Goal: Navigation & Orientation: Find specific page/section

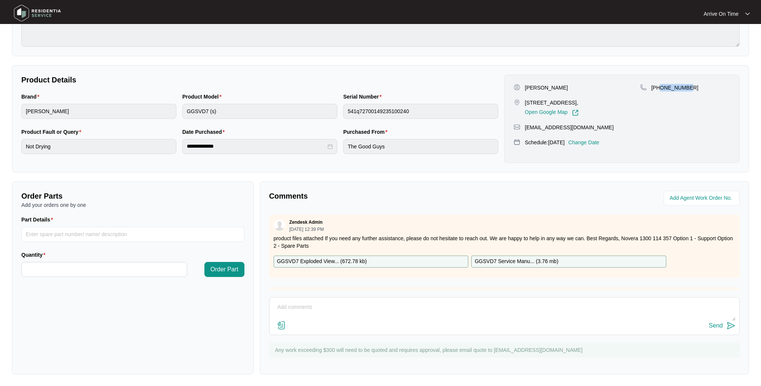
scroll to position [139, 0]
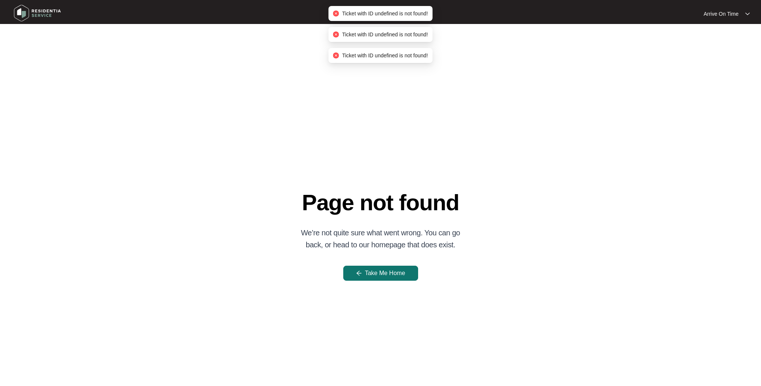
click at [388, 273] on span "Take Me Home" at bounding box center [385, 273] width 40 height 9
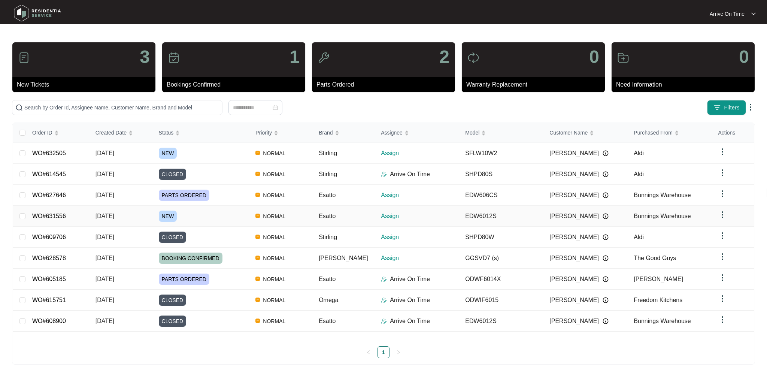
click at [173, 215] on span "NEW" at bounding box center [168, 215] width 18 height 11
click at [174, 148] on span "NEW" at bounding box center [168, 153] width 18 height 11
